Goal: Information Seeking & Learning: Learn about a topic

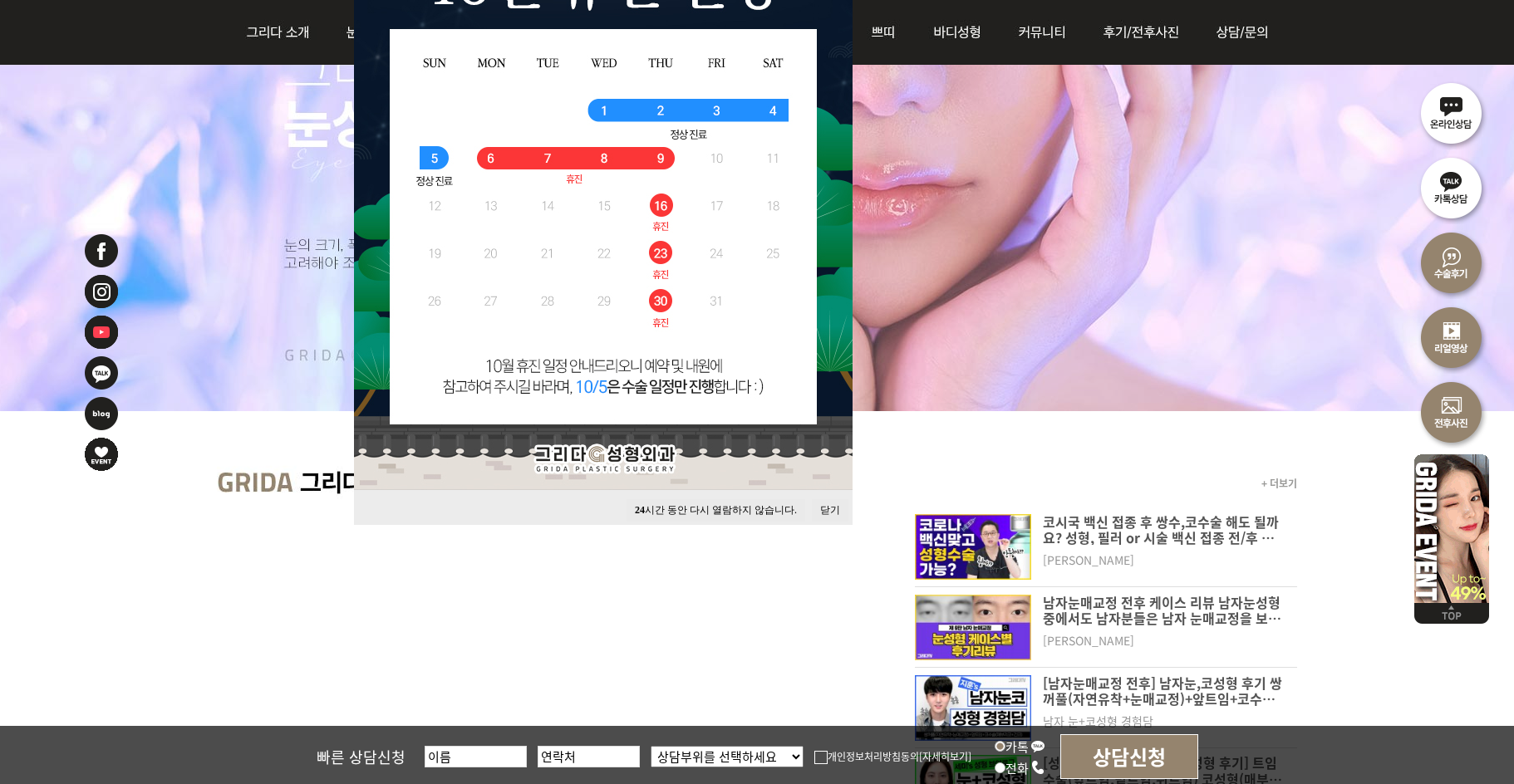
scroll to position [332, 0]
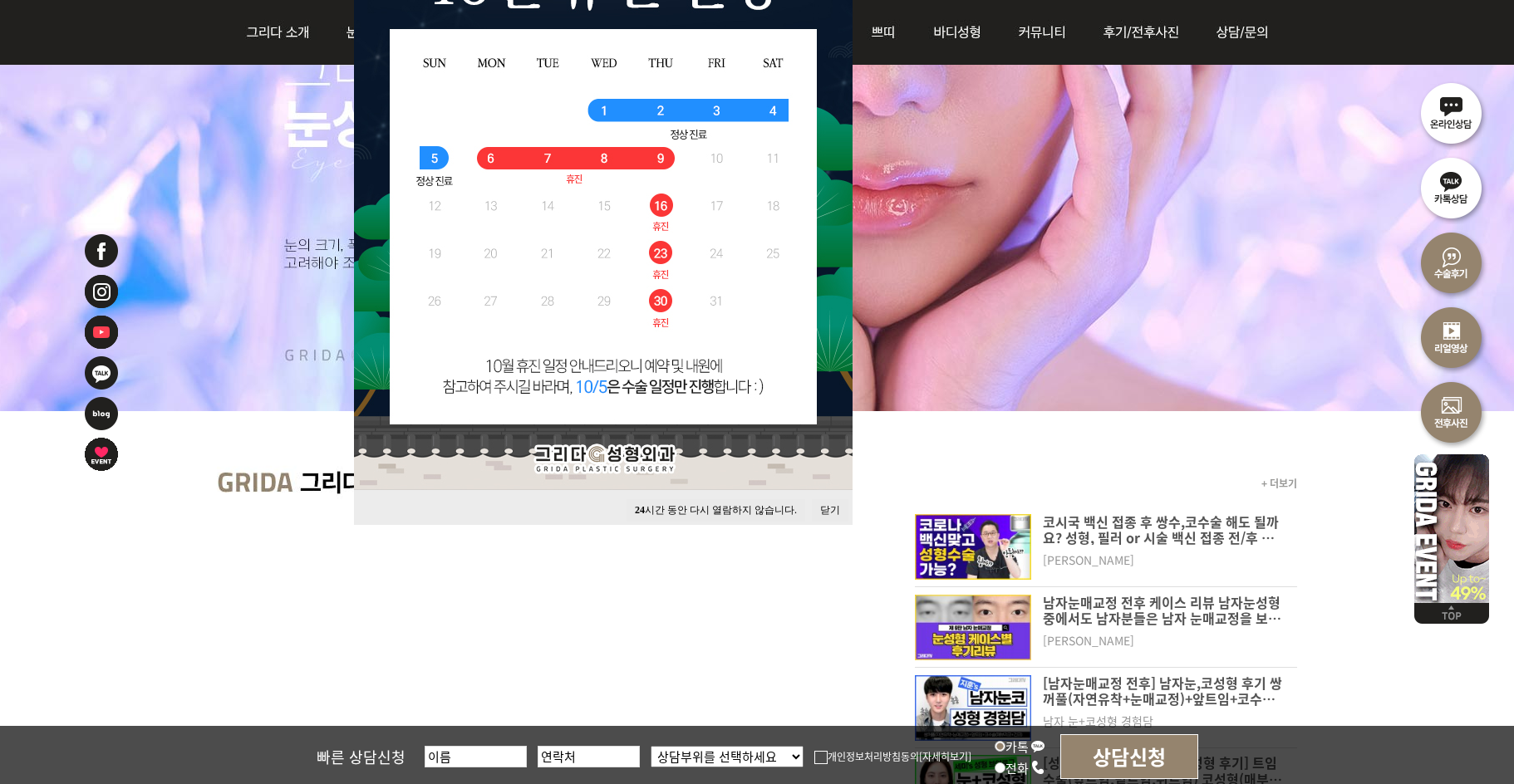
click at [771, 509] on button "24 시간 동안 다시 열람하지 않습니다." at bounding box center [715, 510] width 179 height 22
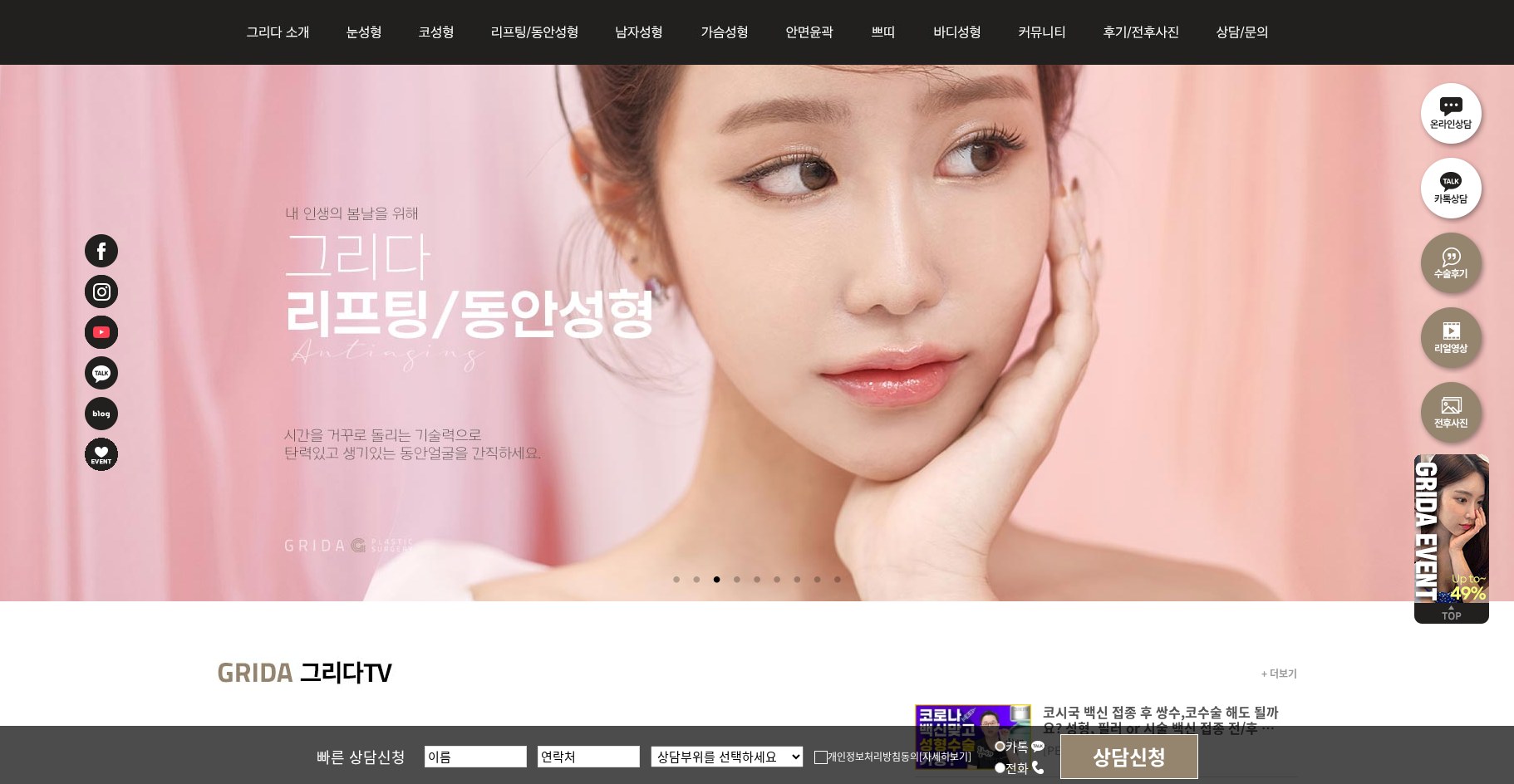
scroll to position [166, 0]
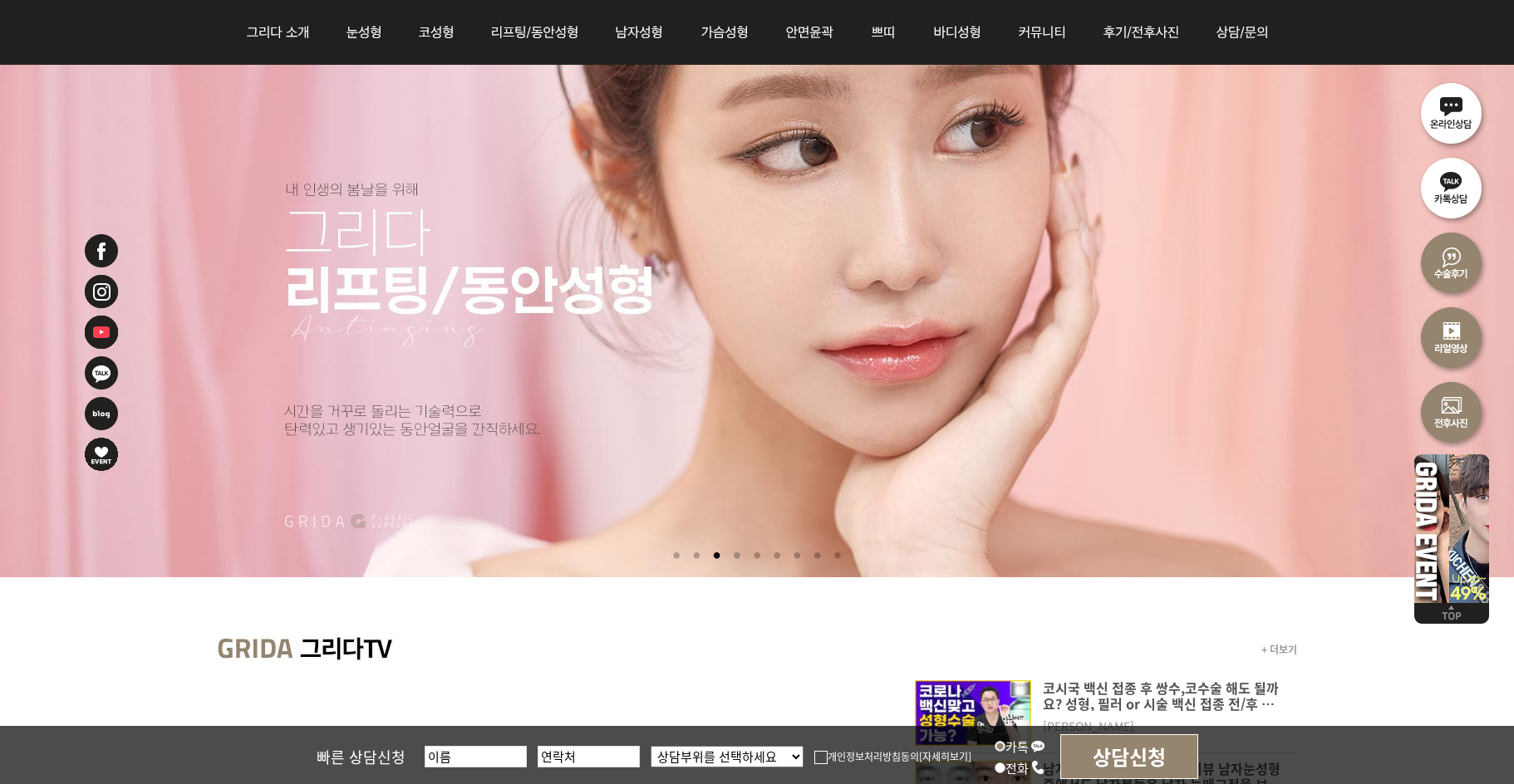
click at [730, 555] on li at bounding box center [736, 556] width 18 height 30
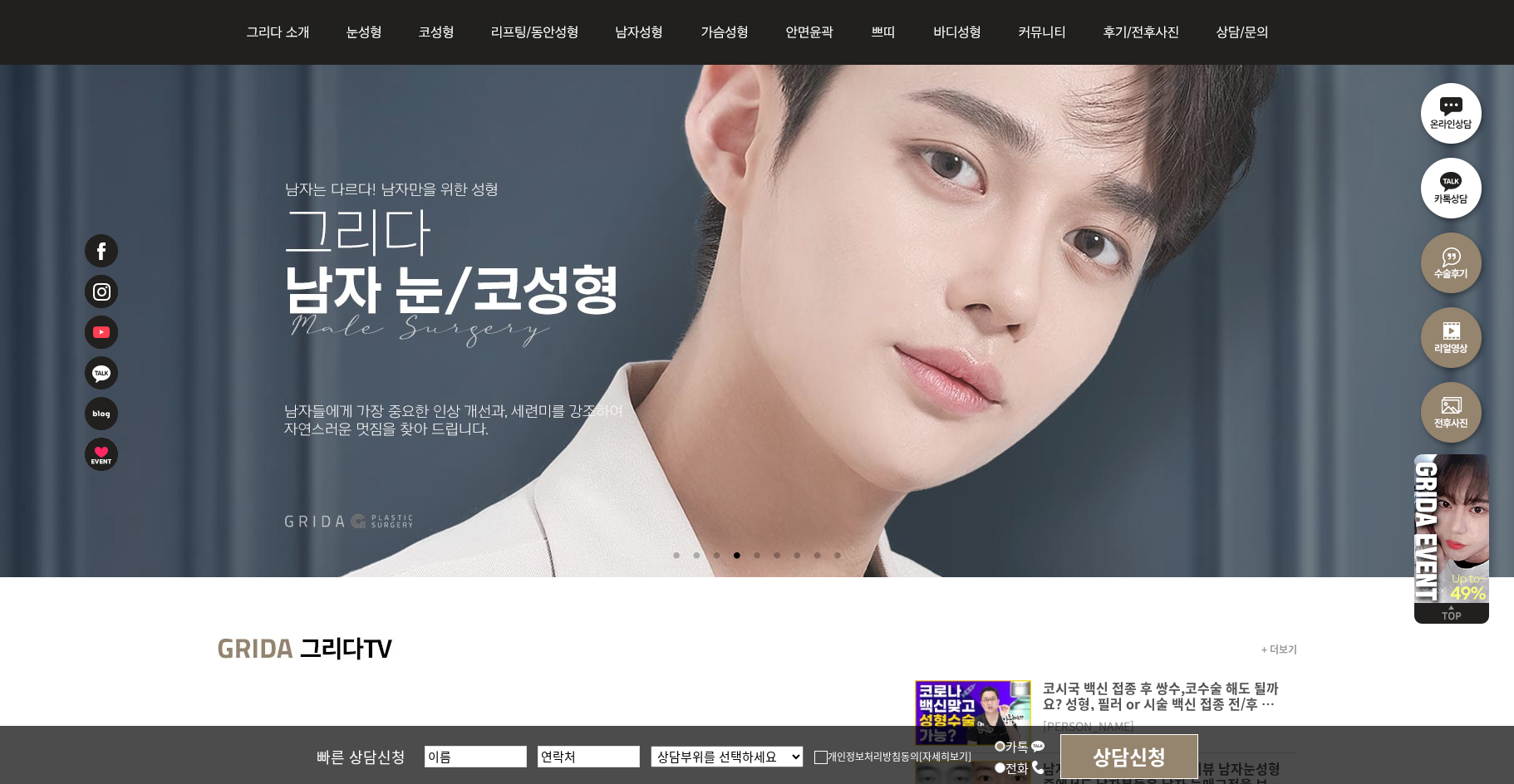
click at [748, 555] on li at bounding box center [757, 556] width 18 height 30
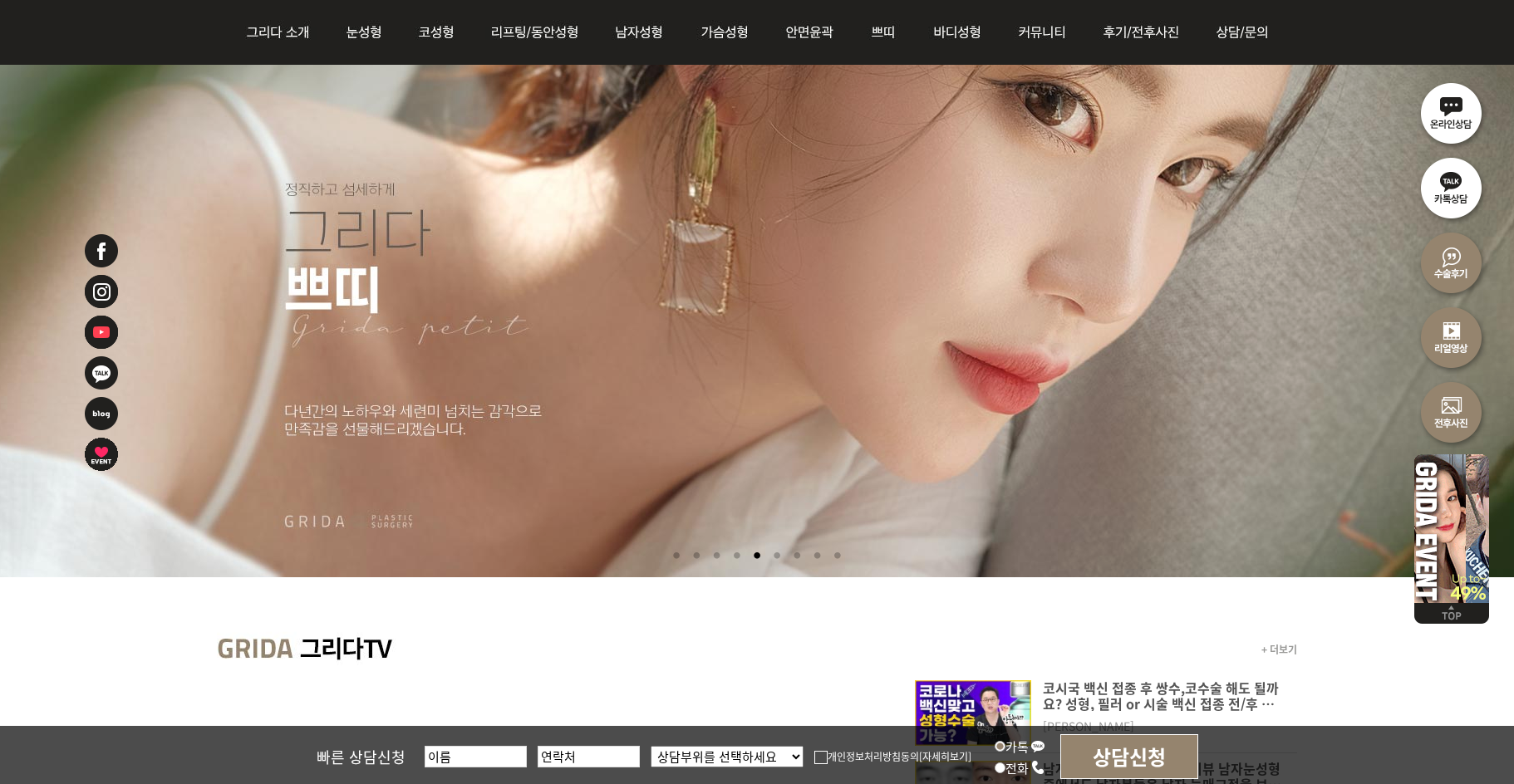
click at [778, 556] on li at bounding box center [778, 556] width 18 height 30
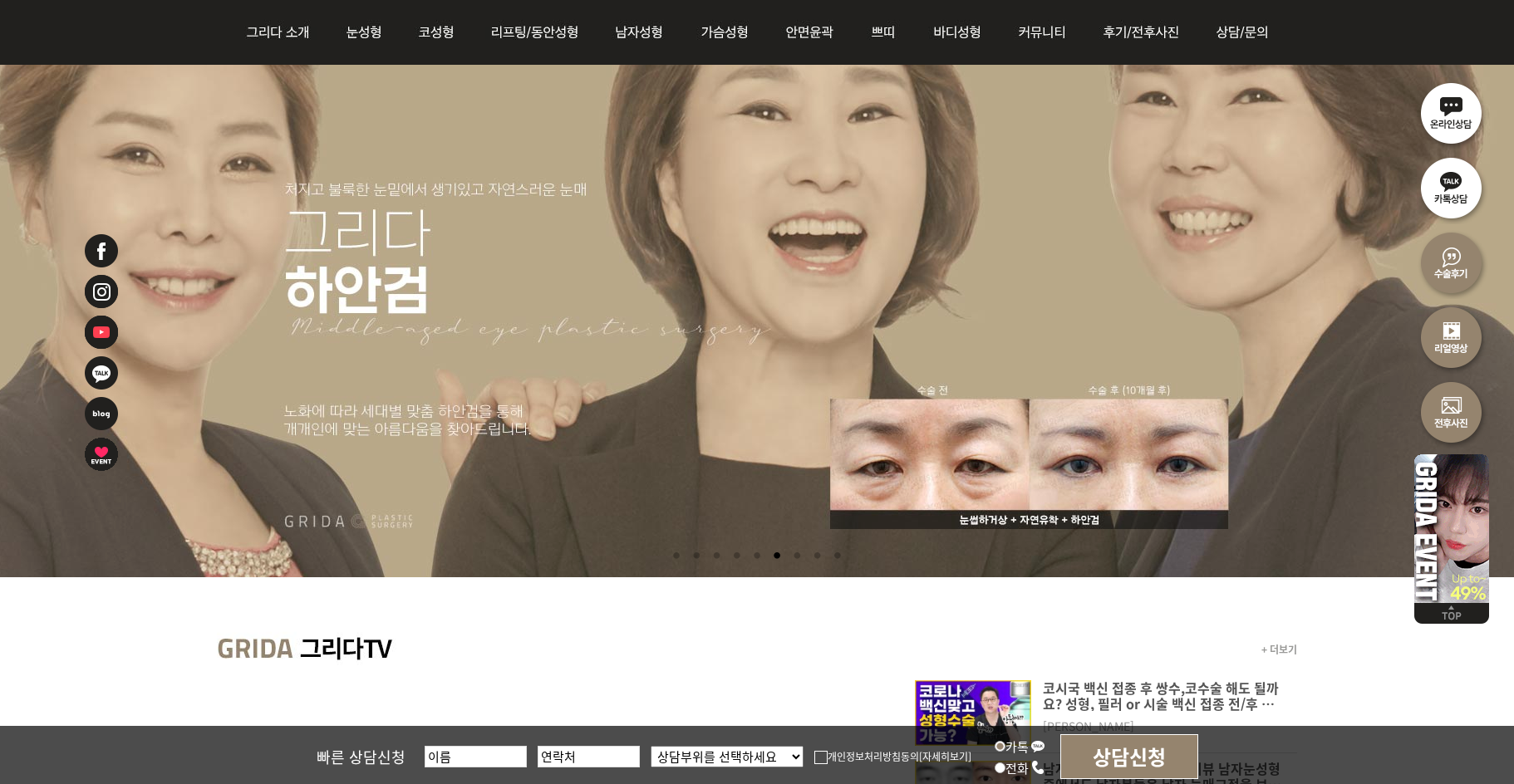
click at [800, 555] on li at bounding box center [797, 556] width 18 height 30
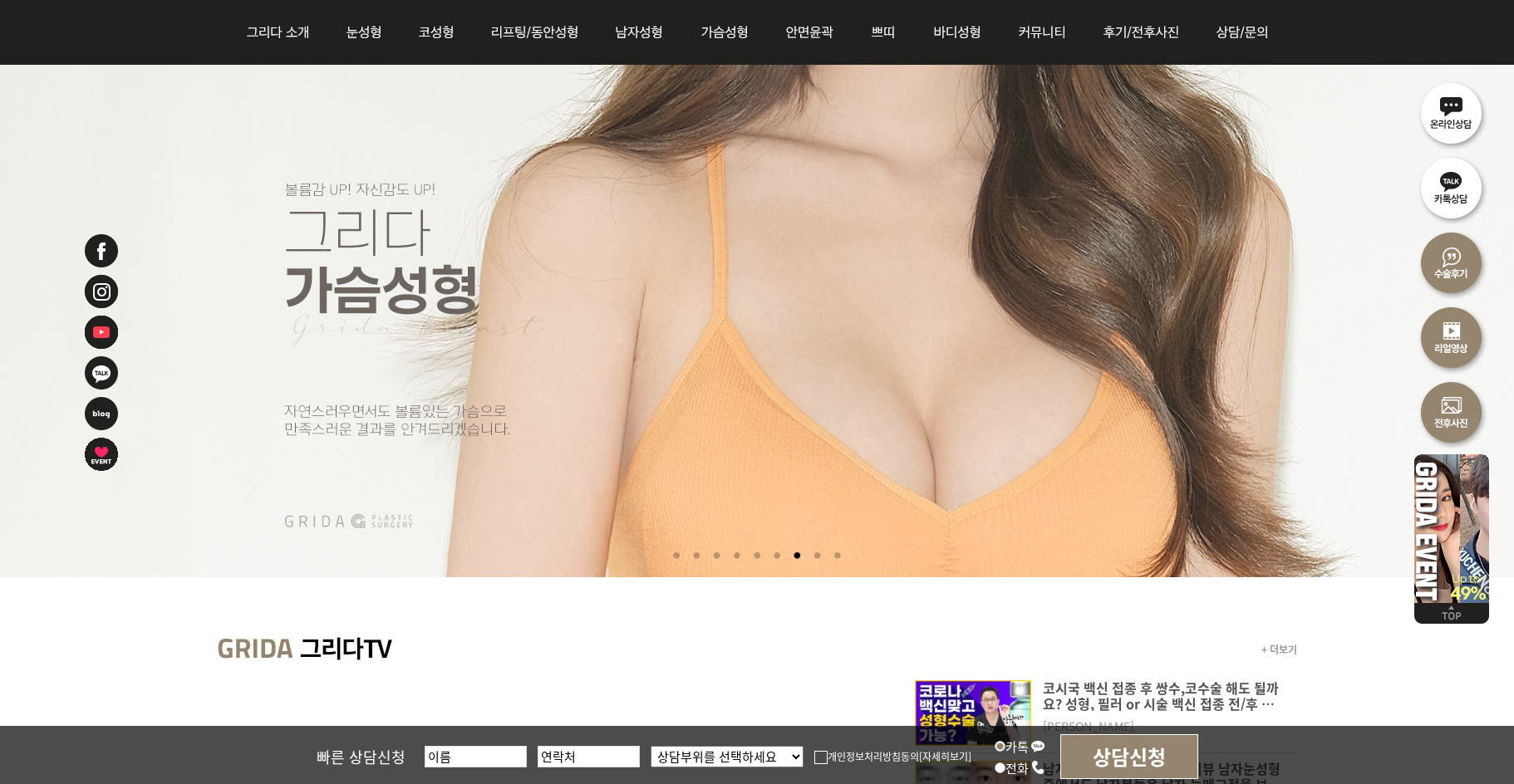
click at [820, 557] on li at bounding box center [818, 556] width 18 height 30
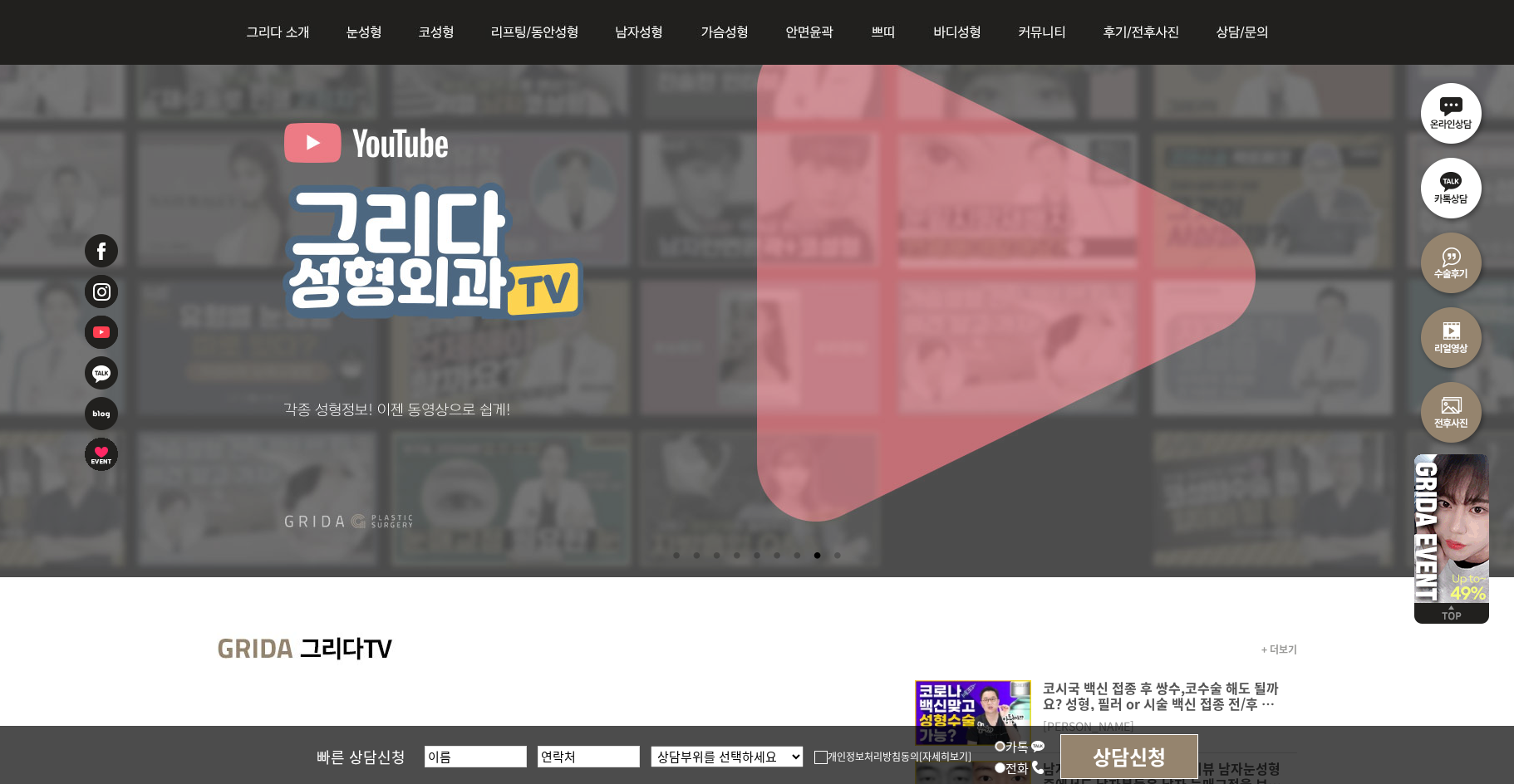
click at [838, 556] on li at bounding box center [837, 556] width 18 height 30
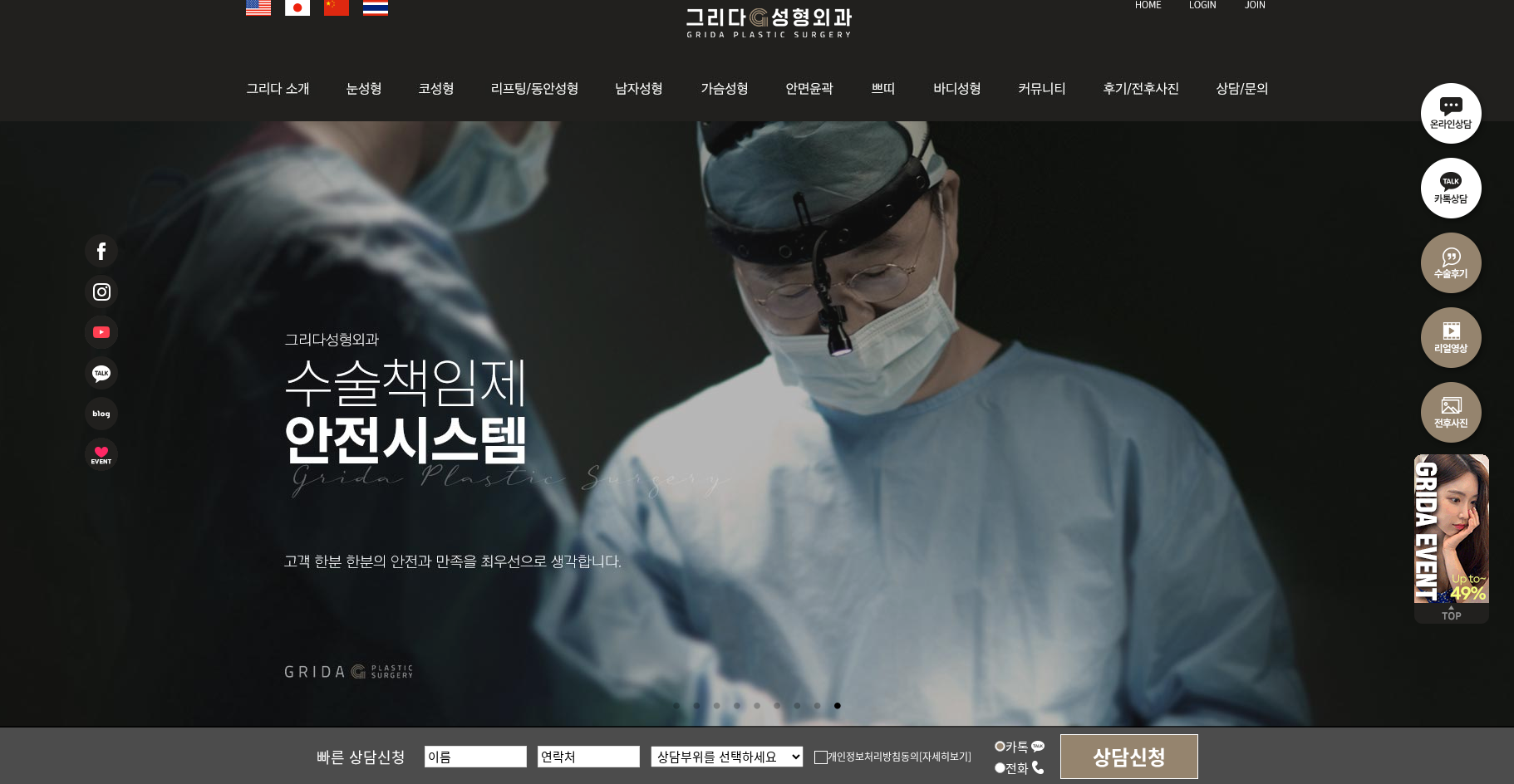
scroll to position [0, 0]
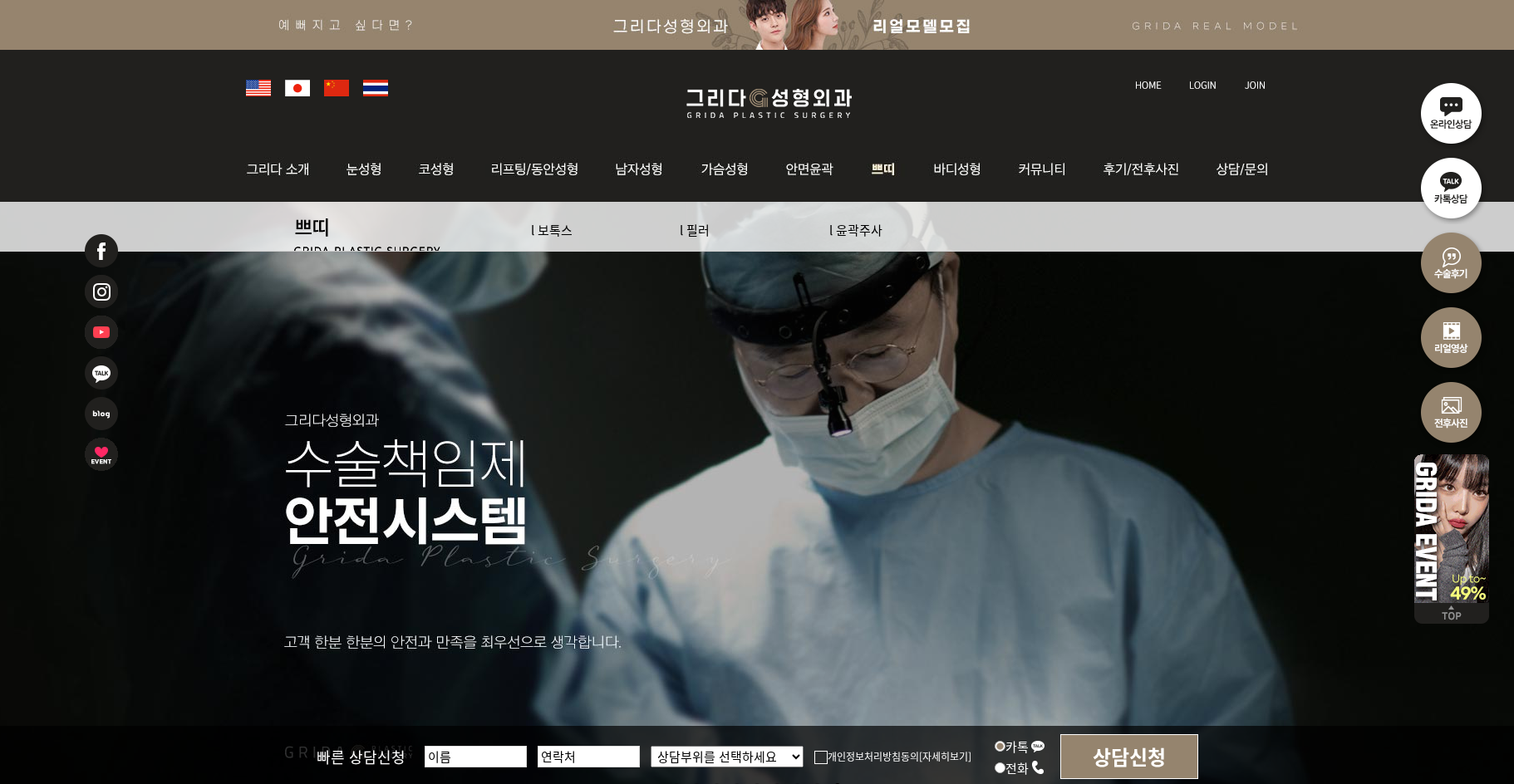
click at [881, 178] on img at bounding box center [884, 169] width 62 height 64
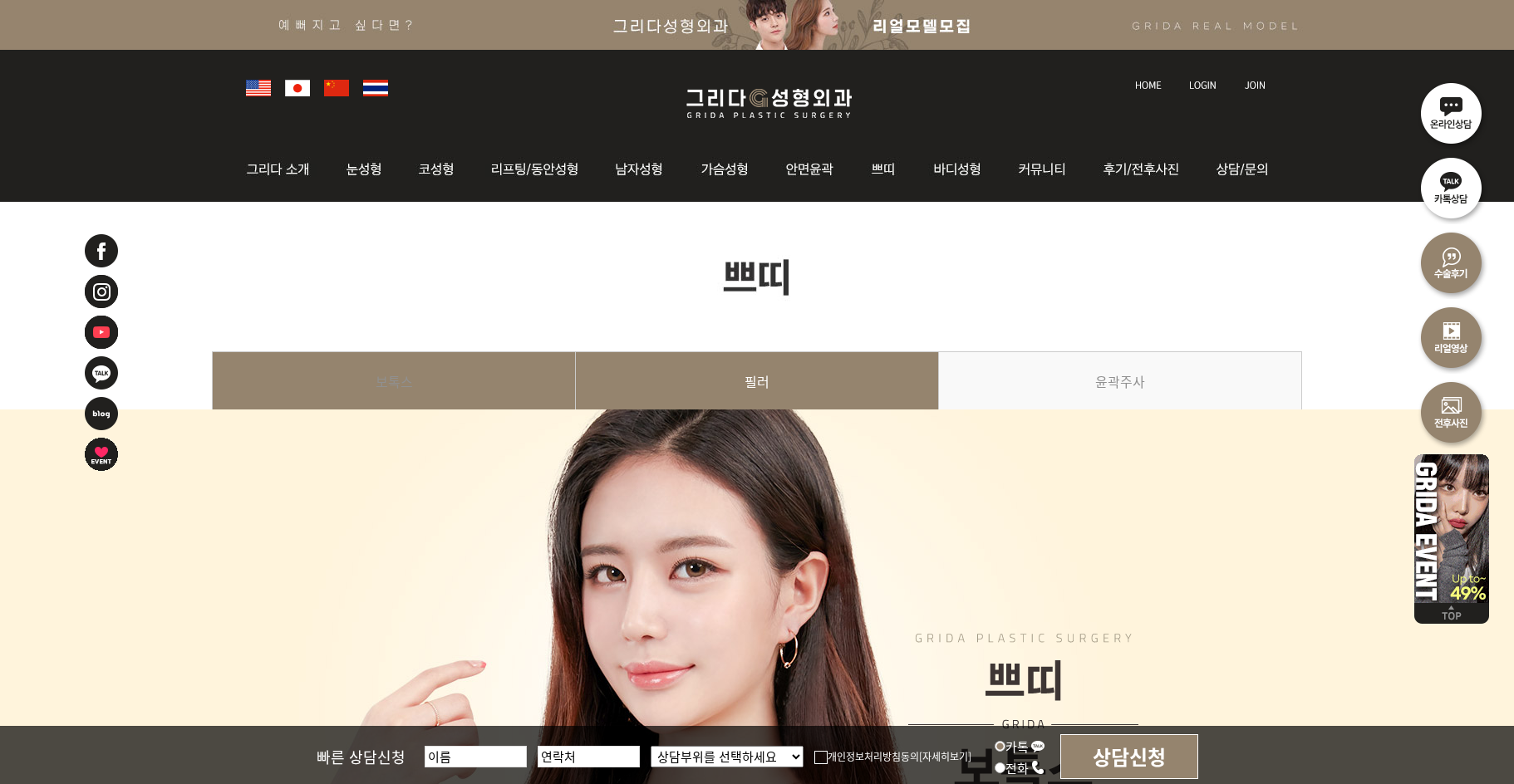
click at [861, 392] on link "필러" at bounding box center [758, 389] width 363 height 75
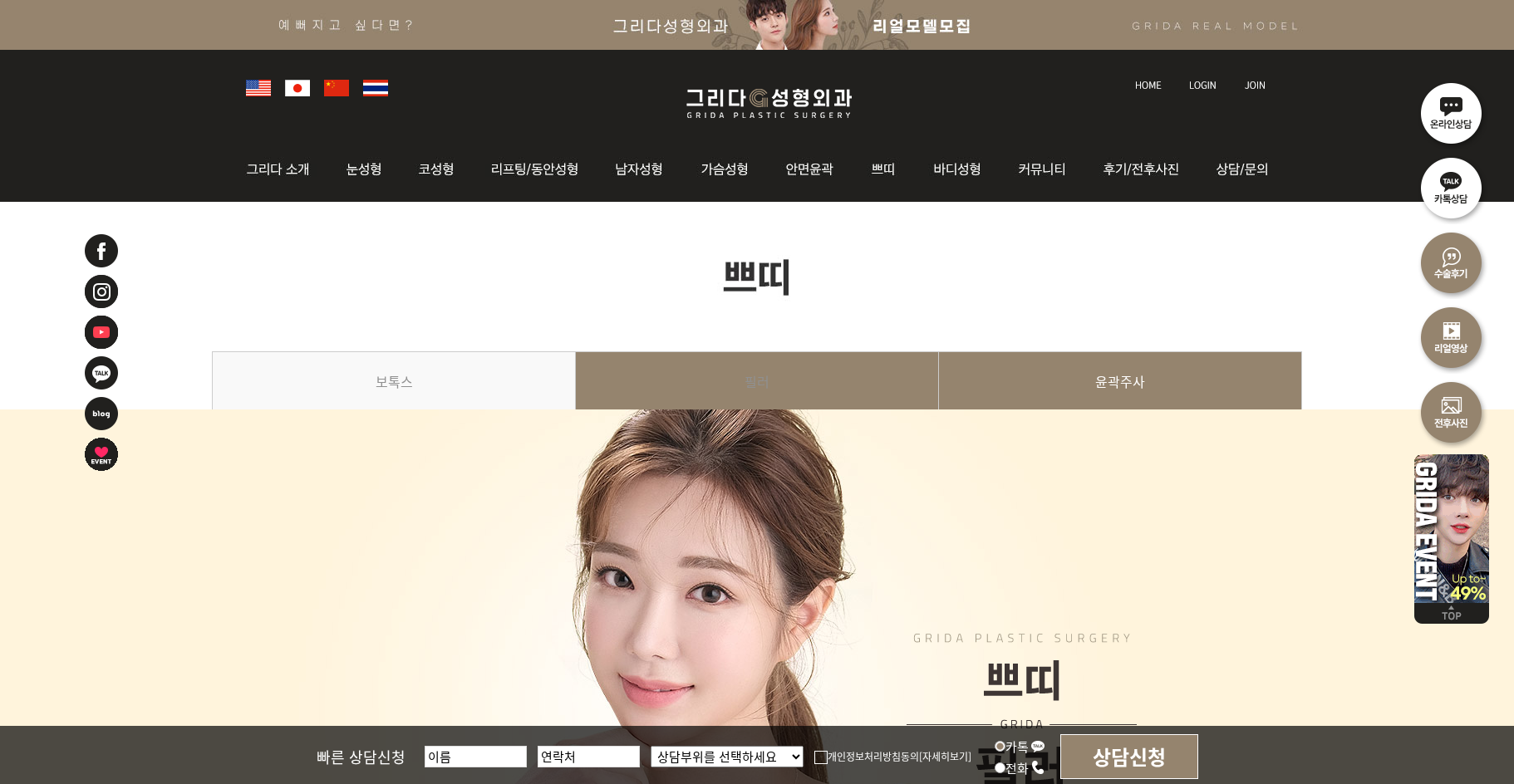
click at [1156, 394] on link "윤곽주사" at bounding box center [1120, 389] width 363 height 75
